Goal: Task Accomplishment & Management: Manage account settings

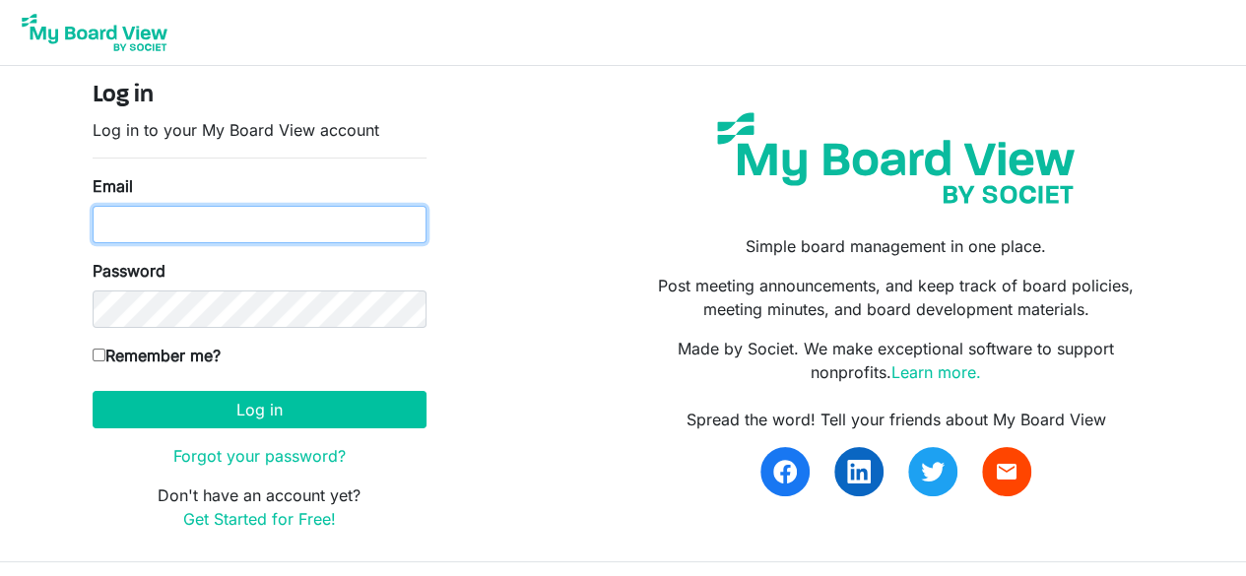
click at [178, 209] on input "Email" at bounding box center [260, 224] width 334 height 37
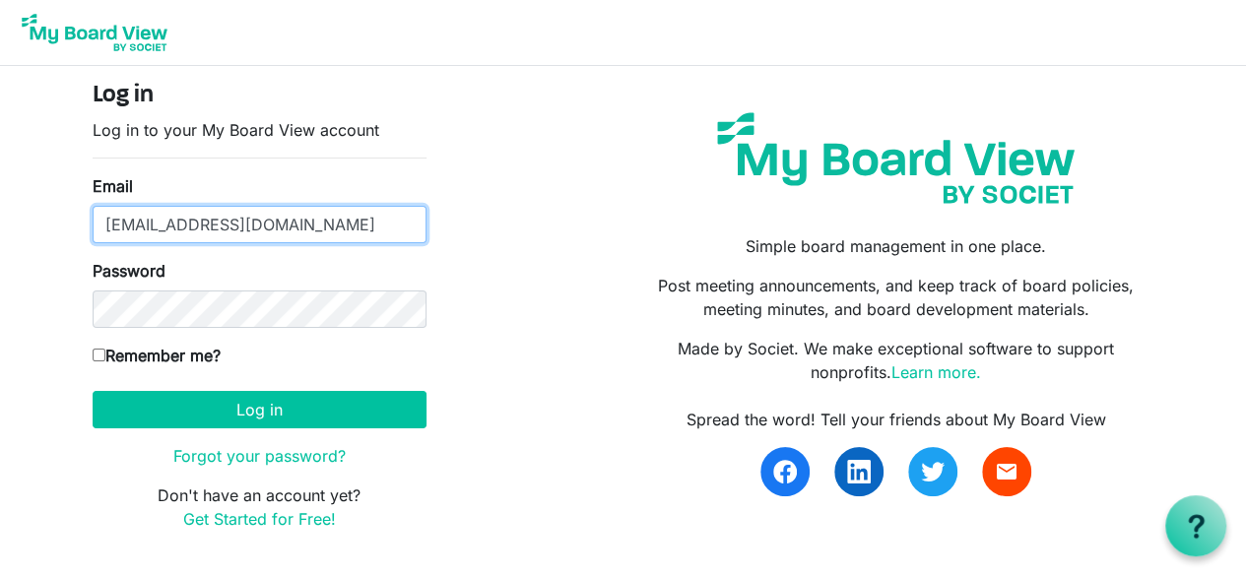
type input "dstolk@anchor-house.org"
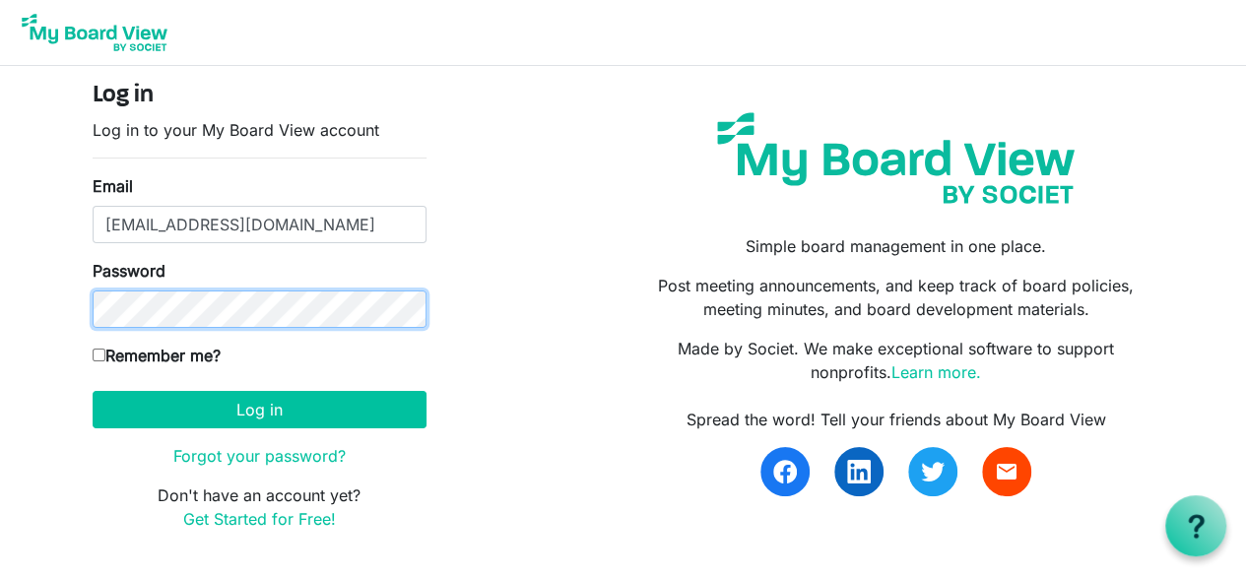
click at [93, 391] on button "Log in" at bounding box center [260, 409] width 334 height 37
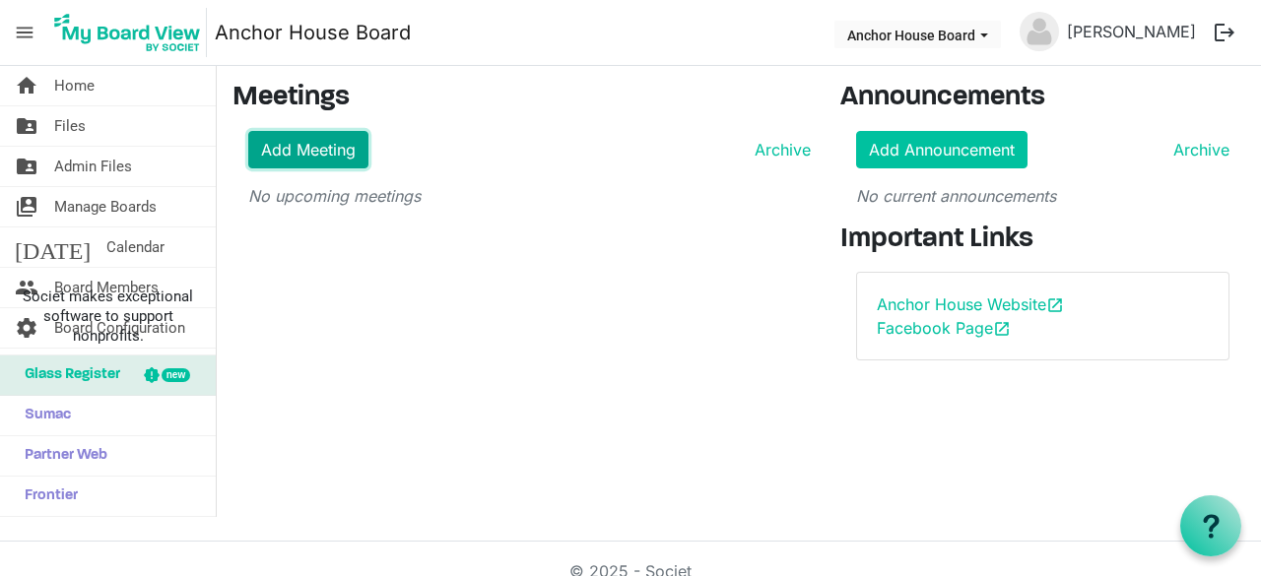
click at [341, 165] on link "Add Meeting" at bounding box center [308, 149] width 120 height 37
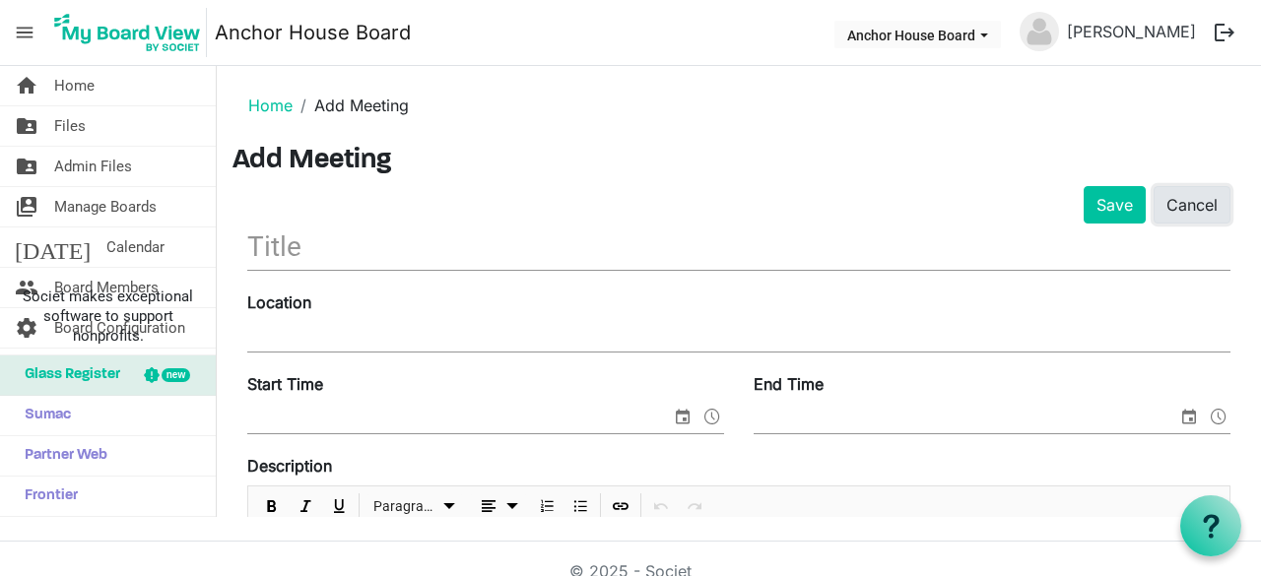
click at [1154, 192] on link "Cancel" at bounding box center [1192, 204] width 77 height 37
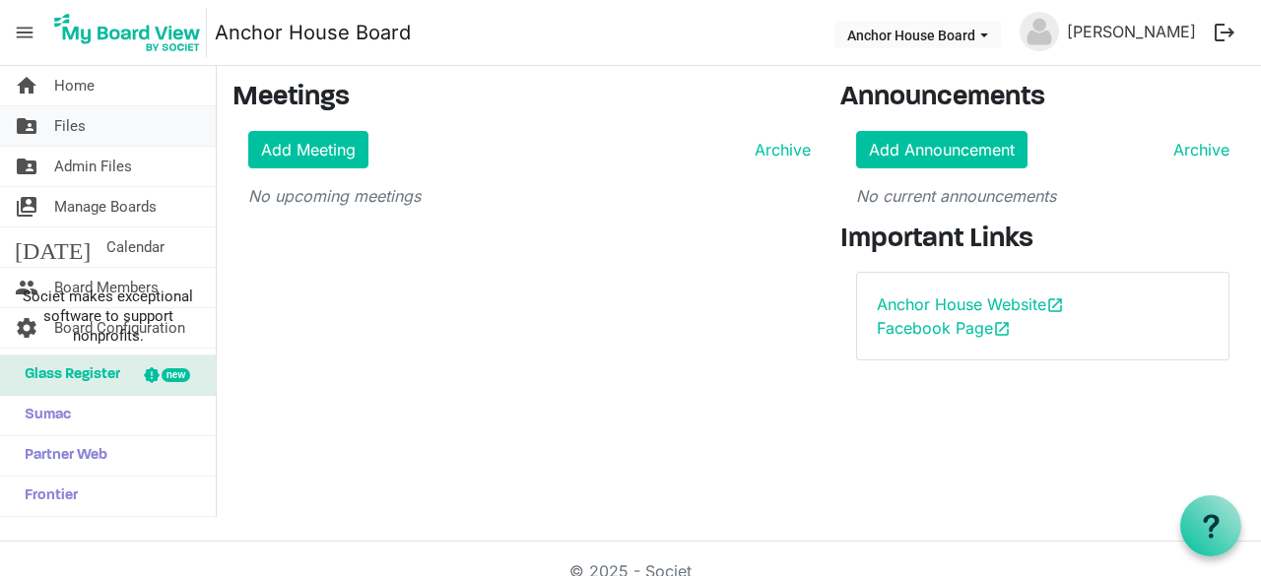
click at [89, 122] on link "folder_shared Files" at bounding box center [108, 125] width 216 height 39
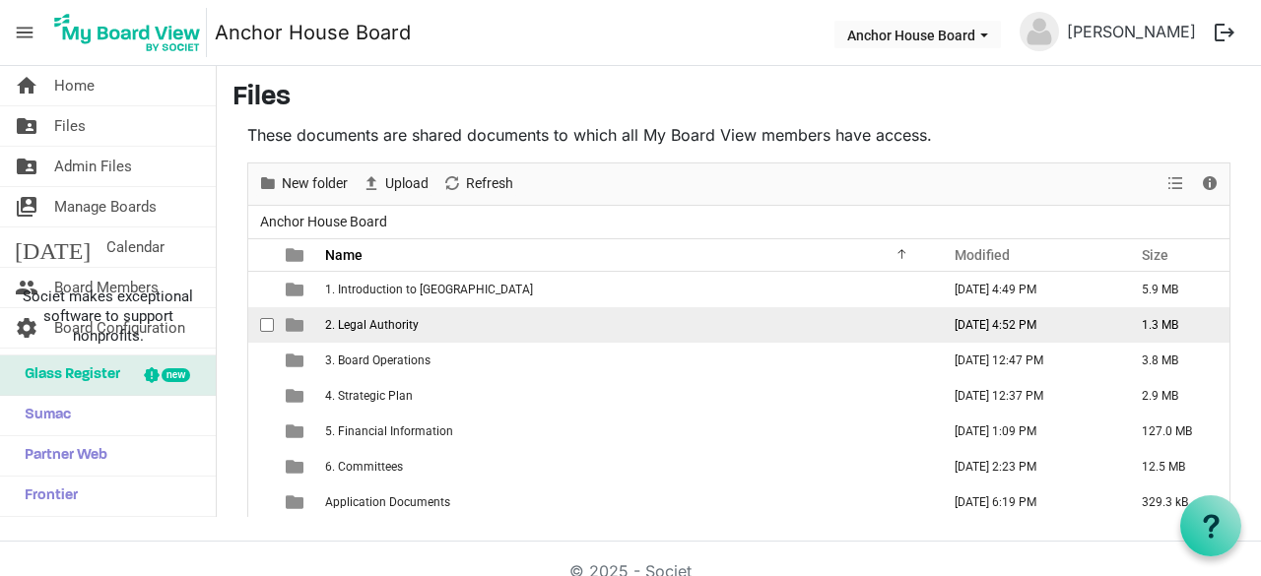
scroll to position [102, 0]
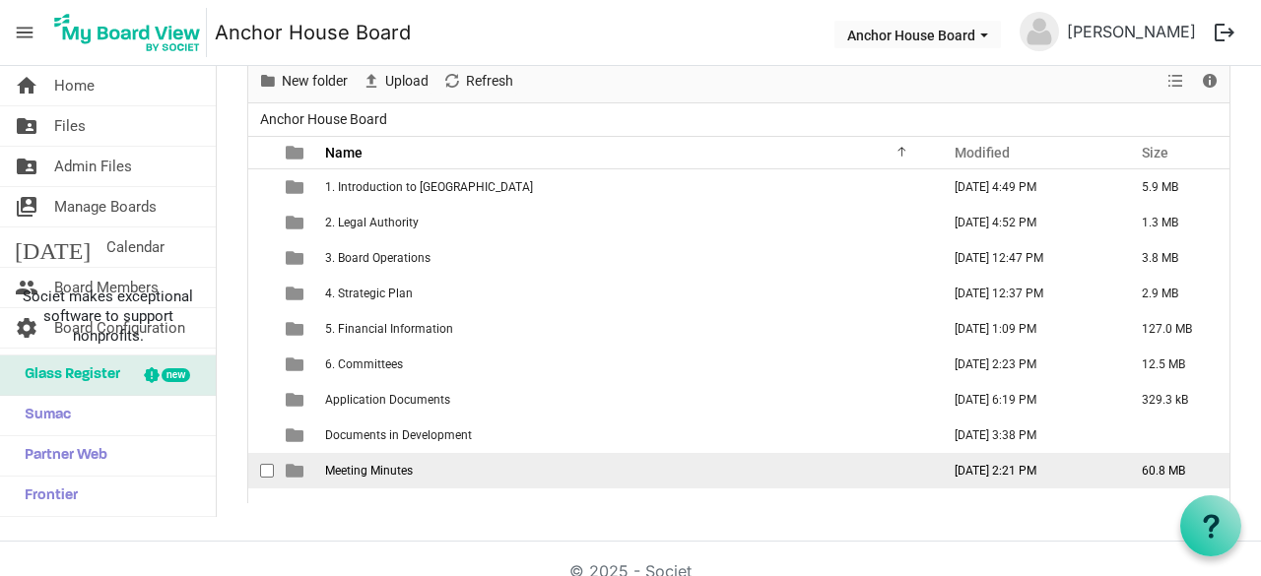
click at [371, 465] on span "Meeting Minutes" at bounding box center [369, 471] width 88 height 14
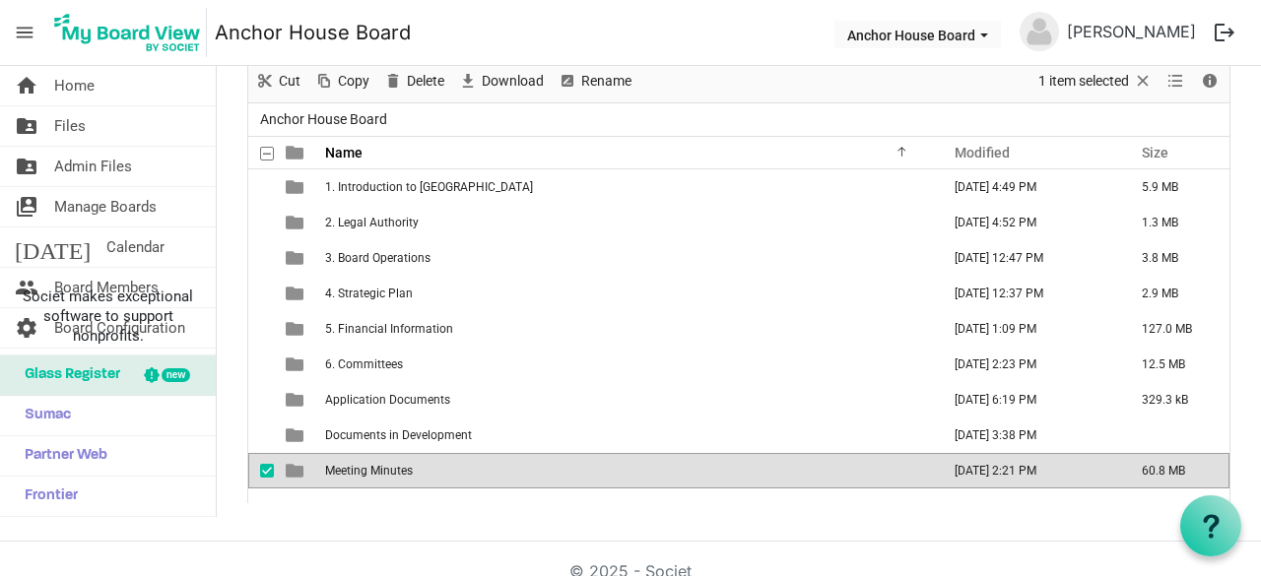
click at [371, 465] on span "Meeting Minutes" at bounding box center [369, 471] width 88 height 14
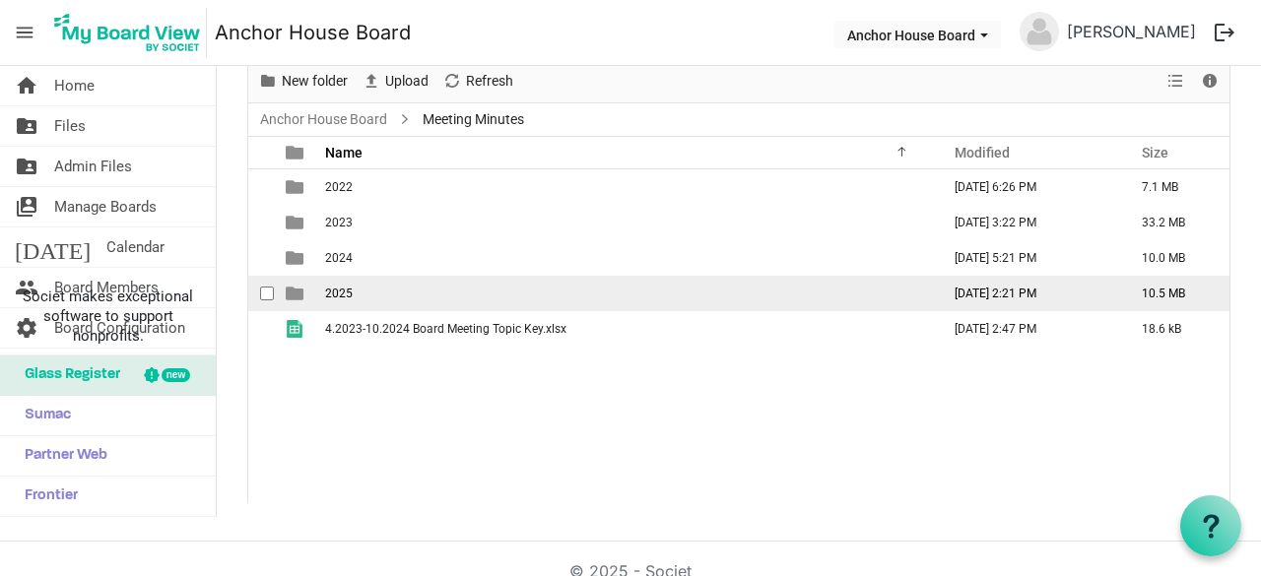
click at [338, 297] on span "2025" at bounding box center [339, 294] width 28 height 14
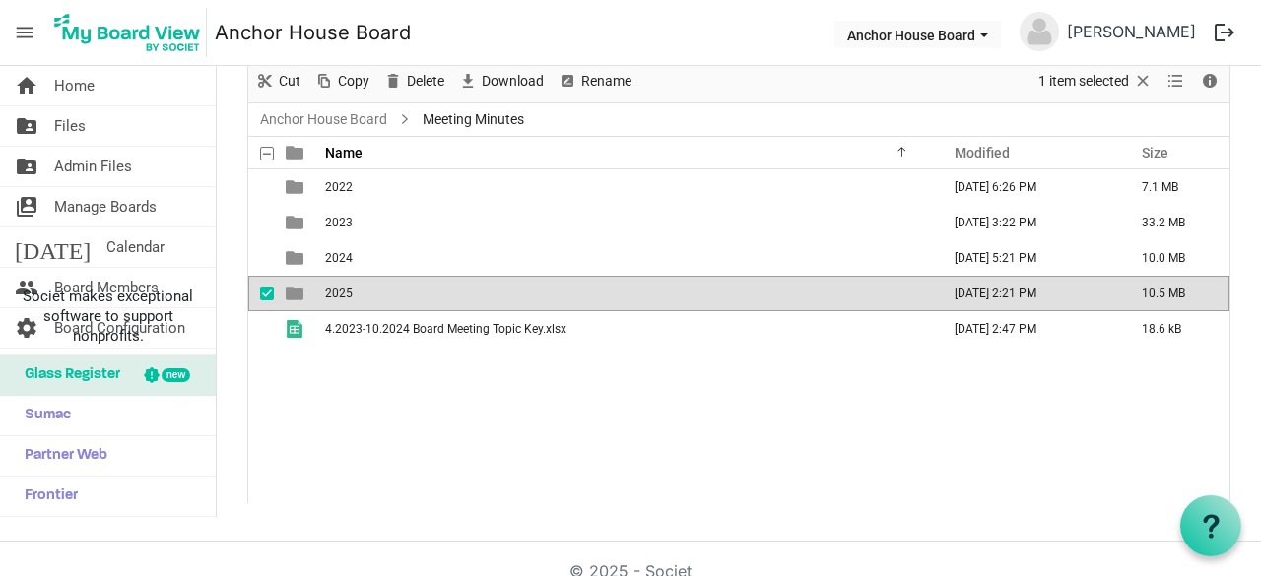
click at [338, 297] on span "2025" at bounding box center [339, 294] width 28 height 14
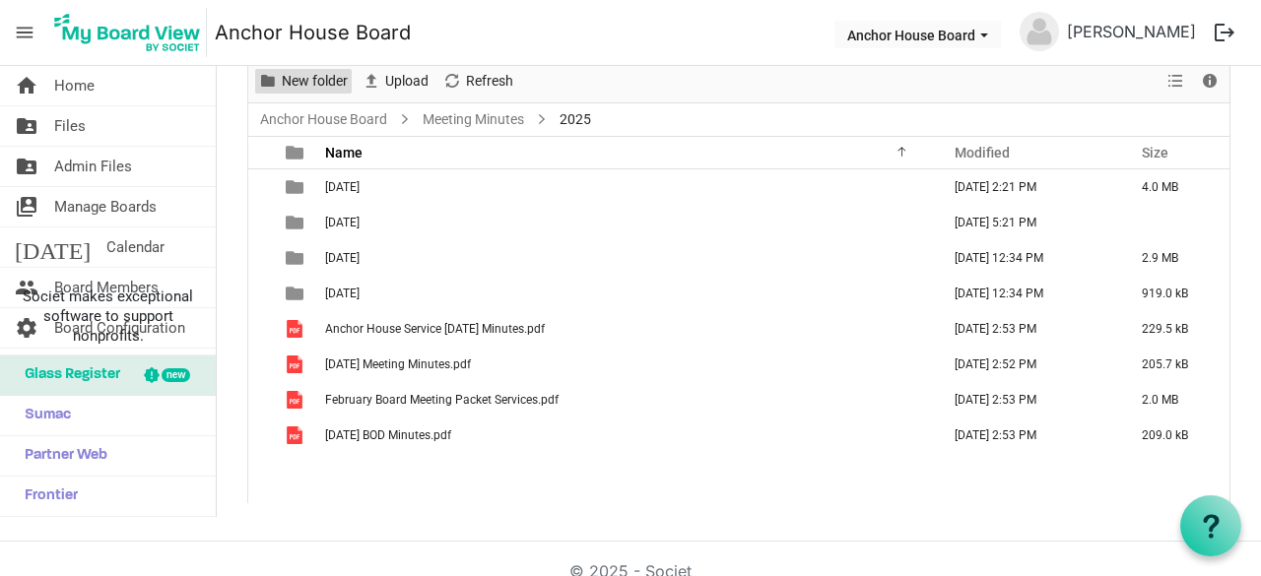
click at [293, 82] on span "New folder" at bounding box center [315, 81] width 70 height 25
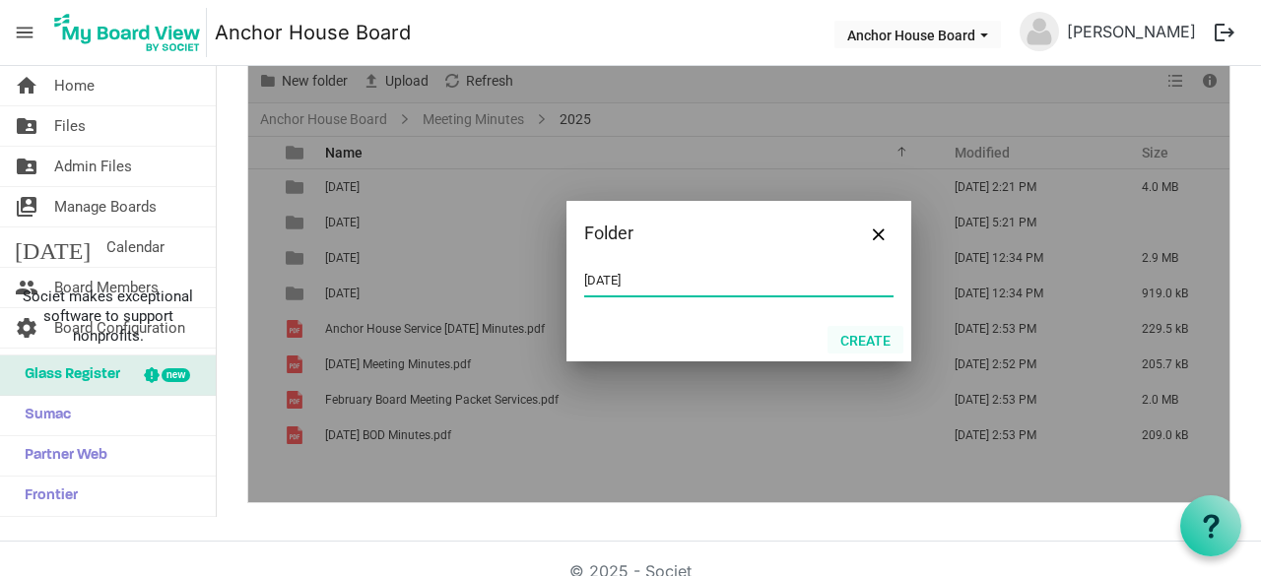
type input "[DATE]"
click at [855, 342] on button "Create" at bounding box center [866, 340] width 76 height 28
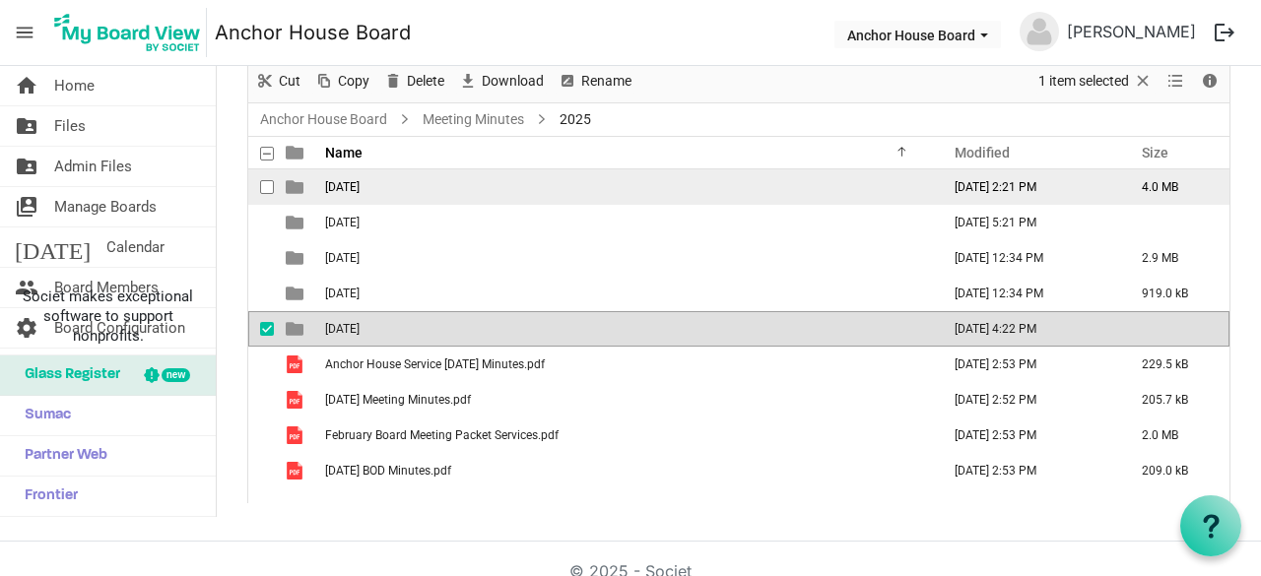
click at [360, 184] on span "[DATE]" at bounding box center [342, 187] width 34 height 14
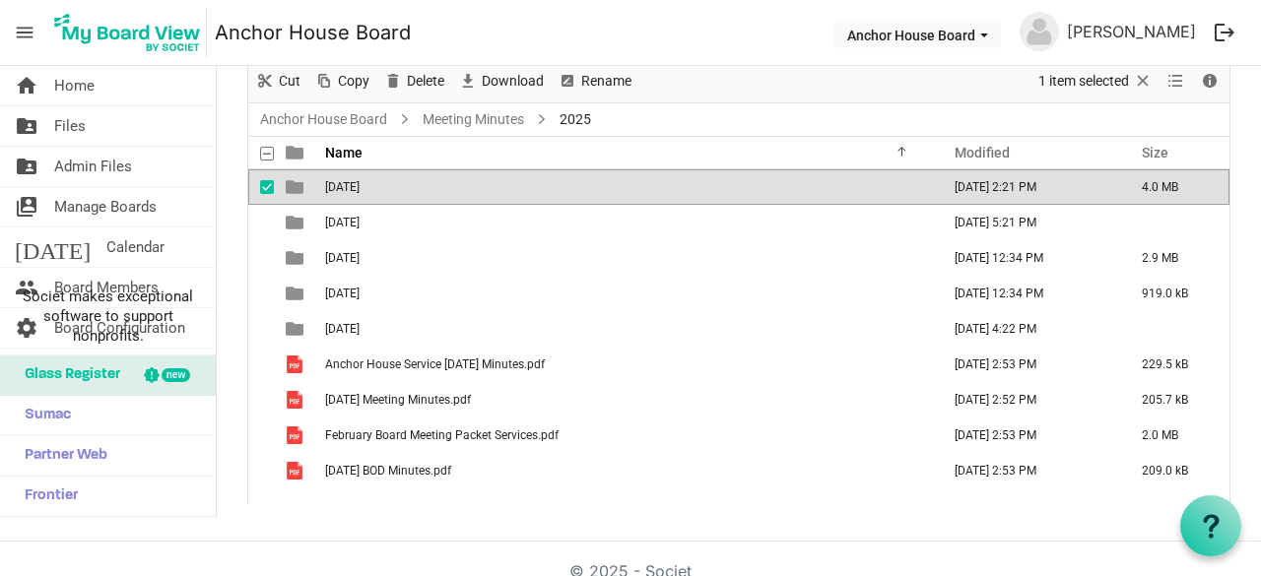
click at [360, 184] on span "[DATE]" at bounding box center [342, 187] width 34 height 14
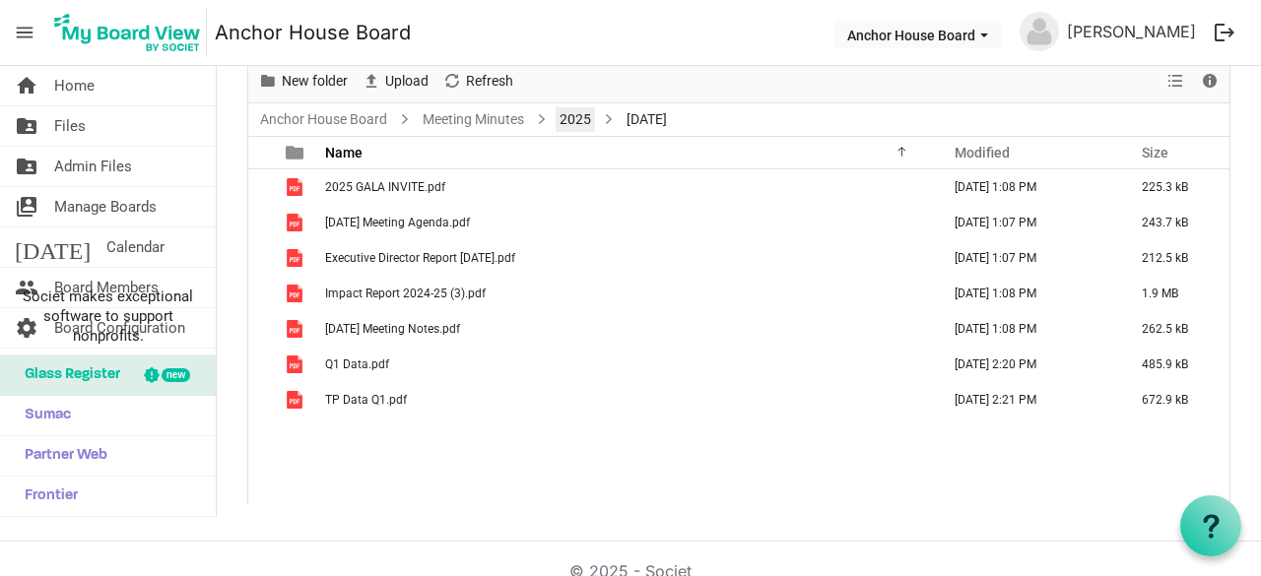
click at [572, 115] on link "2025" at bounding box center [575, 119] width 39 height 25
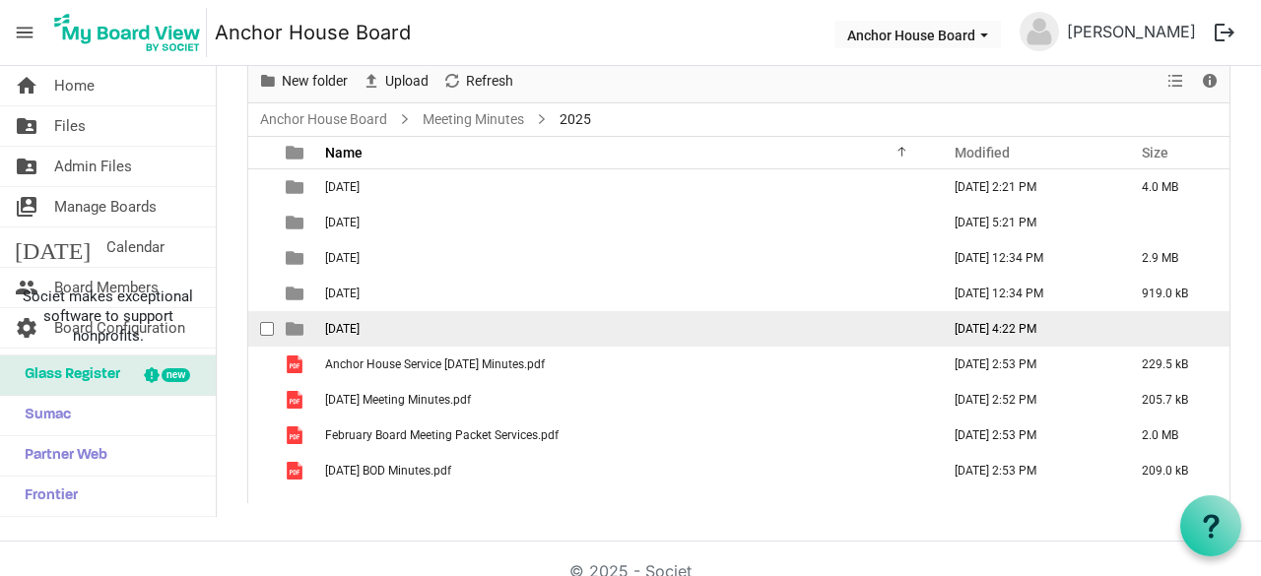
click at [360, 325] on span "[DATE]" at bounding box center [342, 329] width 34 height 14
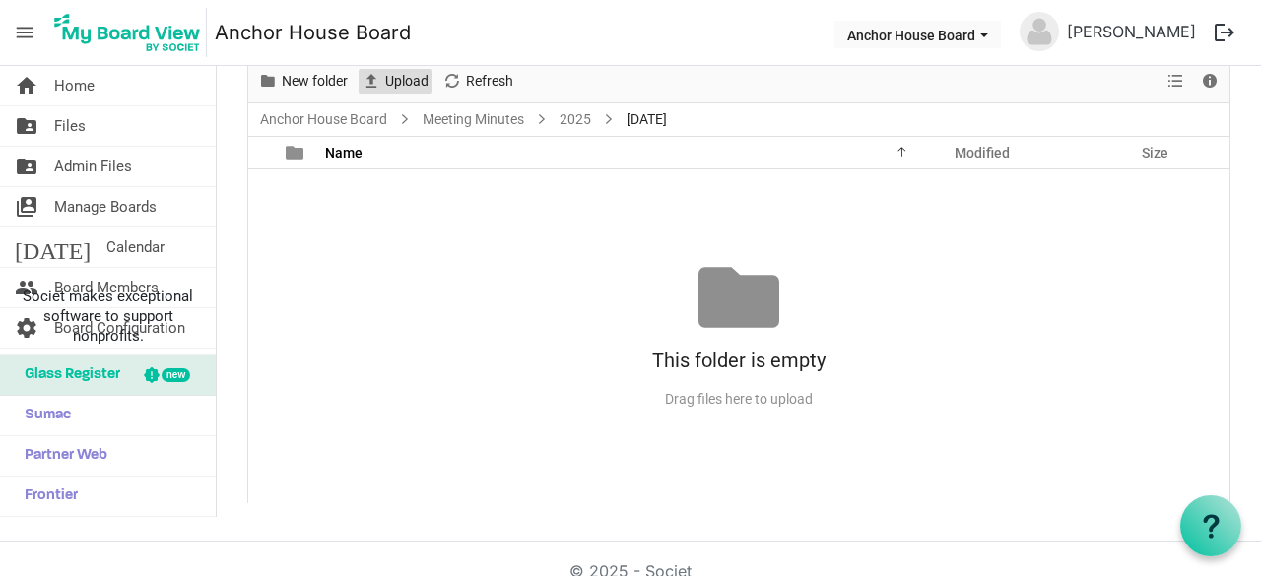
click at [391, 76] on span "Upload" at bounding box center [406, 81] width 47 height 25
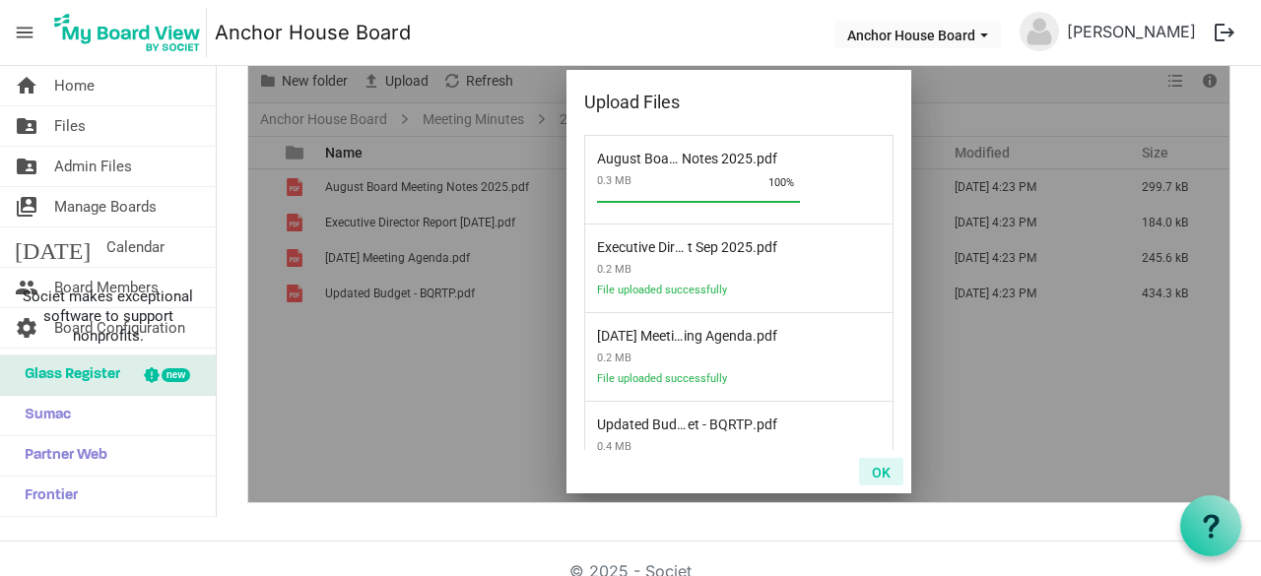
click at [877, 479] on button "OK" at bounding box center [881, 472] width 44 height 28
